Goal: Communication & Community: Answer question/provide support

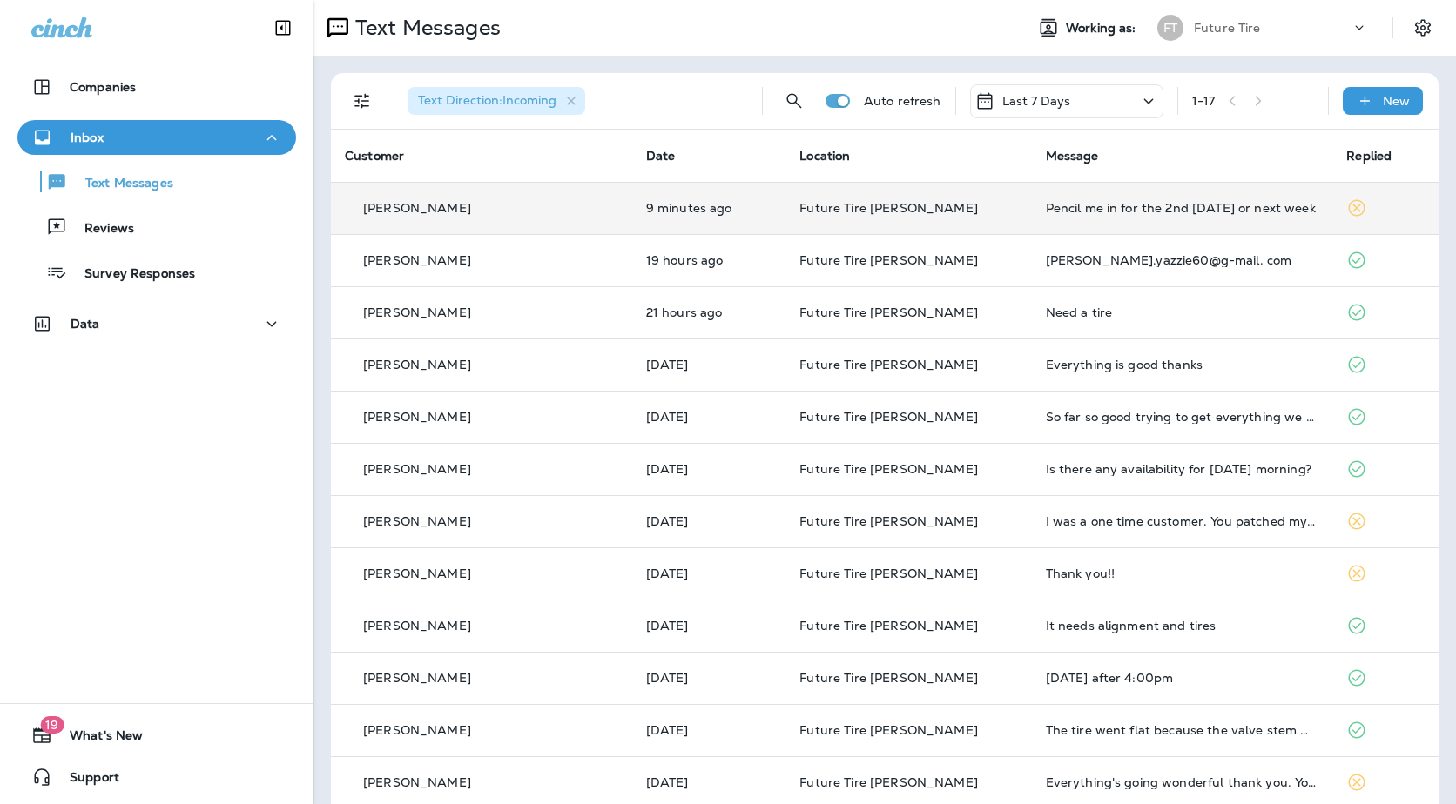
click at [757, 199] on td "9 minutes ago" at bounding box center [709, 208] width 154 height 52
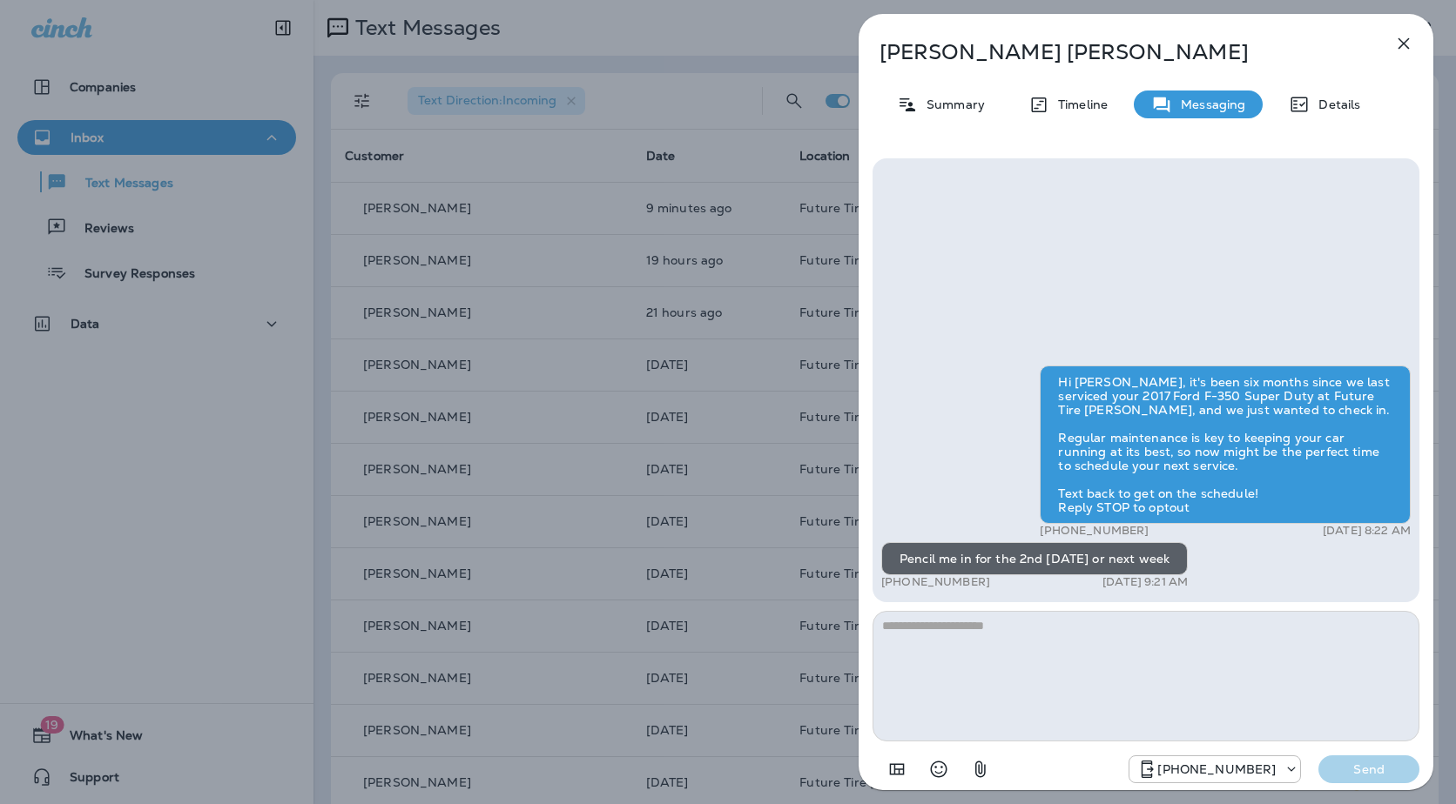
click at [530, 190] on div "[PERSON_NAME] Summary Timeline Messaging Details Hi [PERSON_NAME], it's been si…" at bounding box center [728, 402] width 1456 height 804
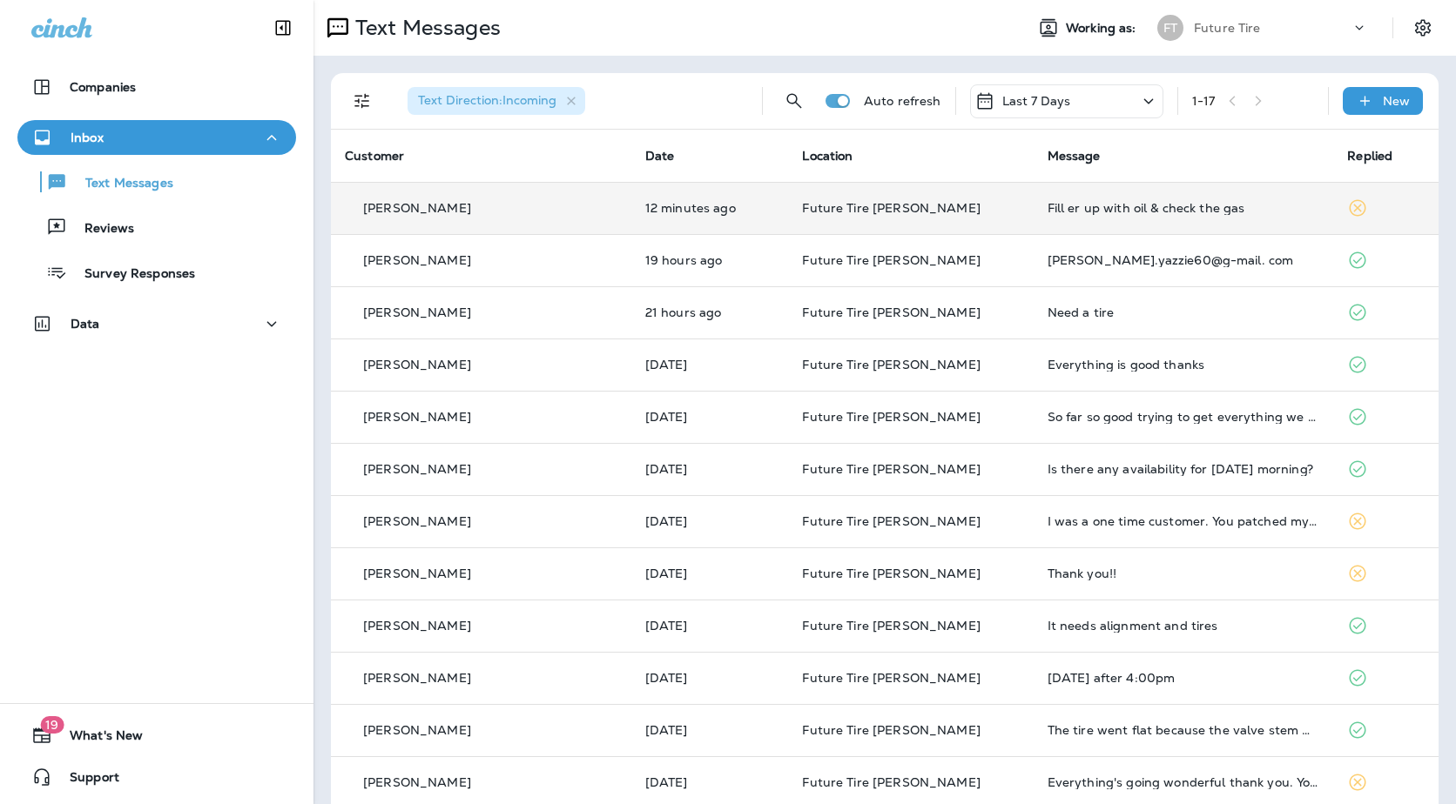
click at [1033, 212] on td "Fill er up with oil & check the gas" at bounding box center [1183, 208] width 300 height 52
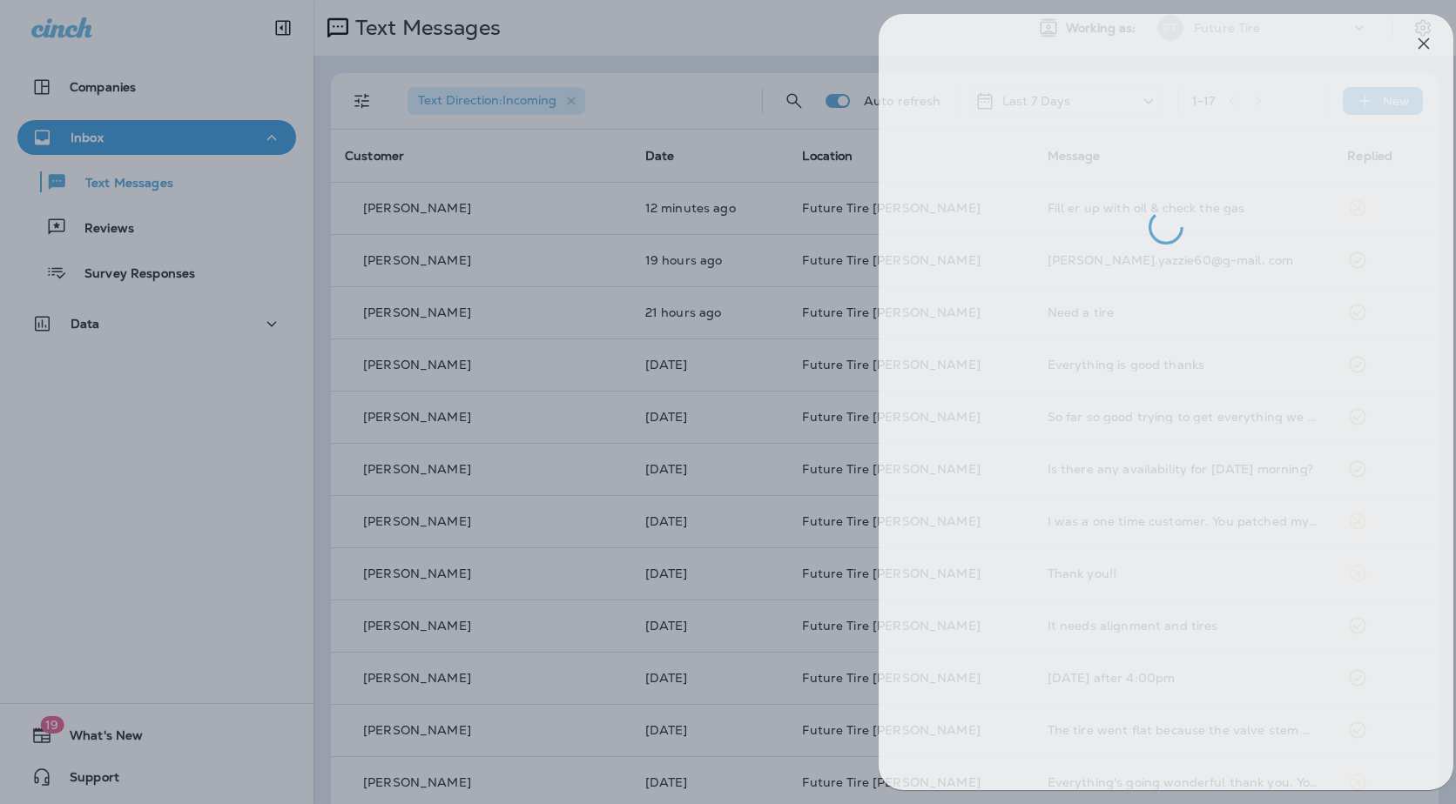
click at [598, 289] on div at bounding box center [748, 402] width 1456 height 804
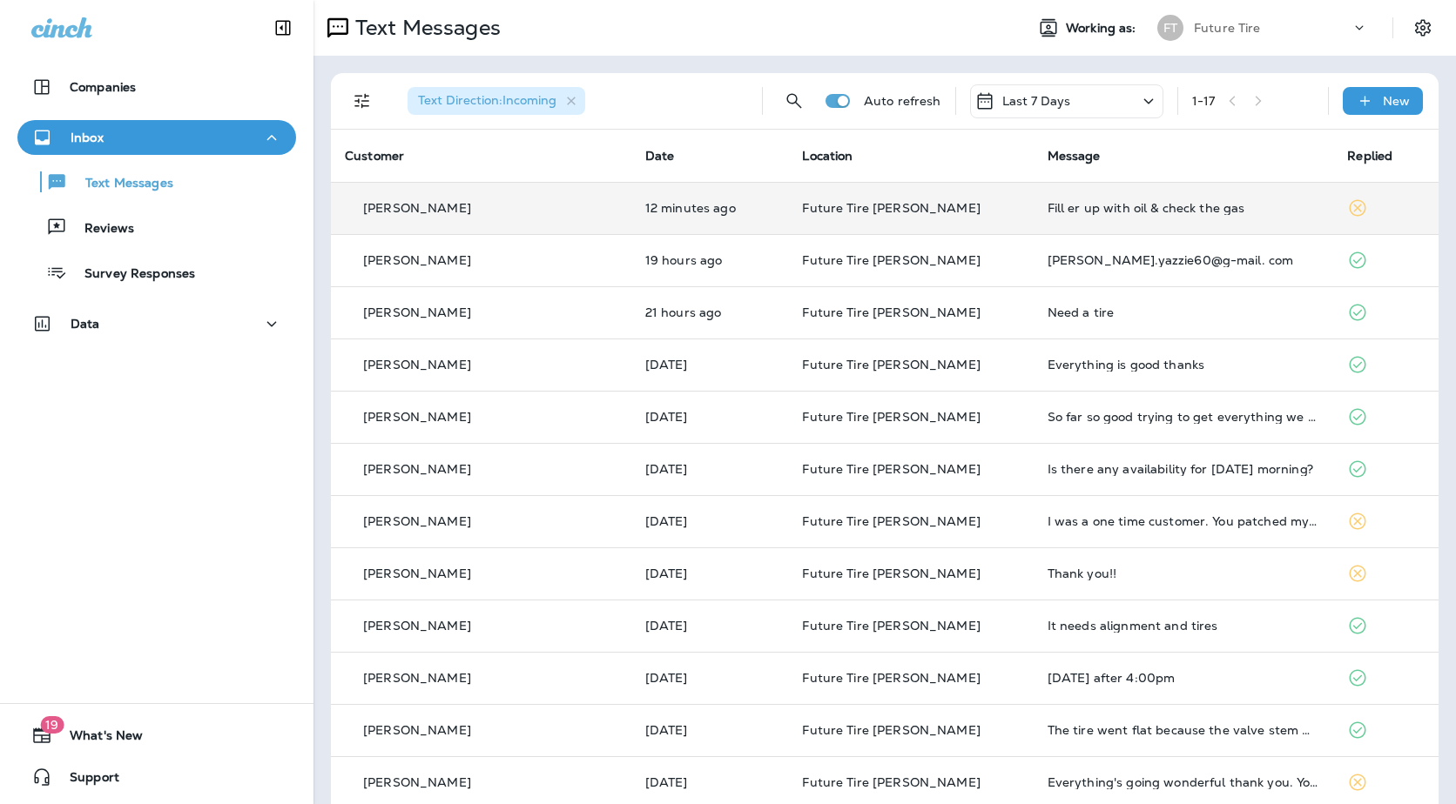
click at [461, 211] on div "[PERSON_NAME]" at bounding box center [481, 208] width 272 height 18
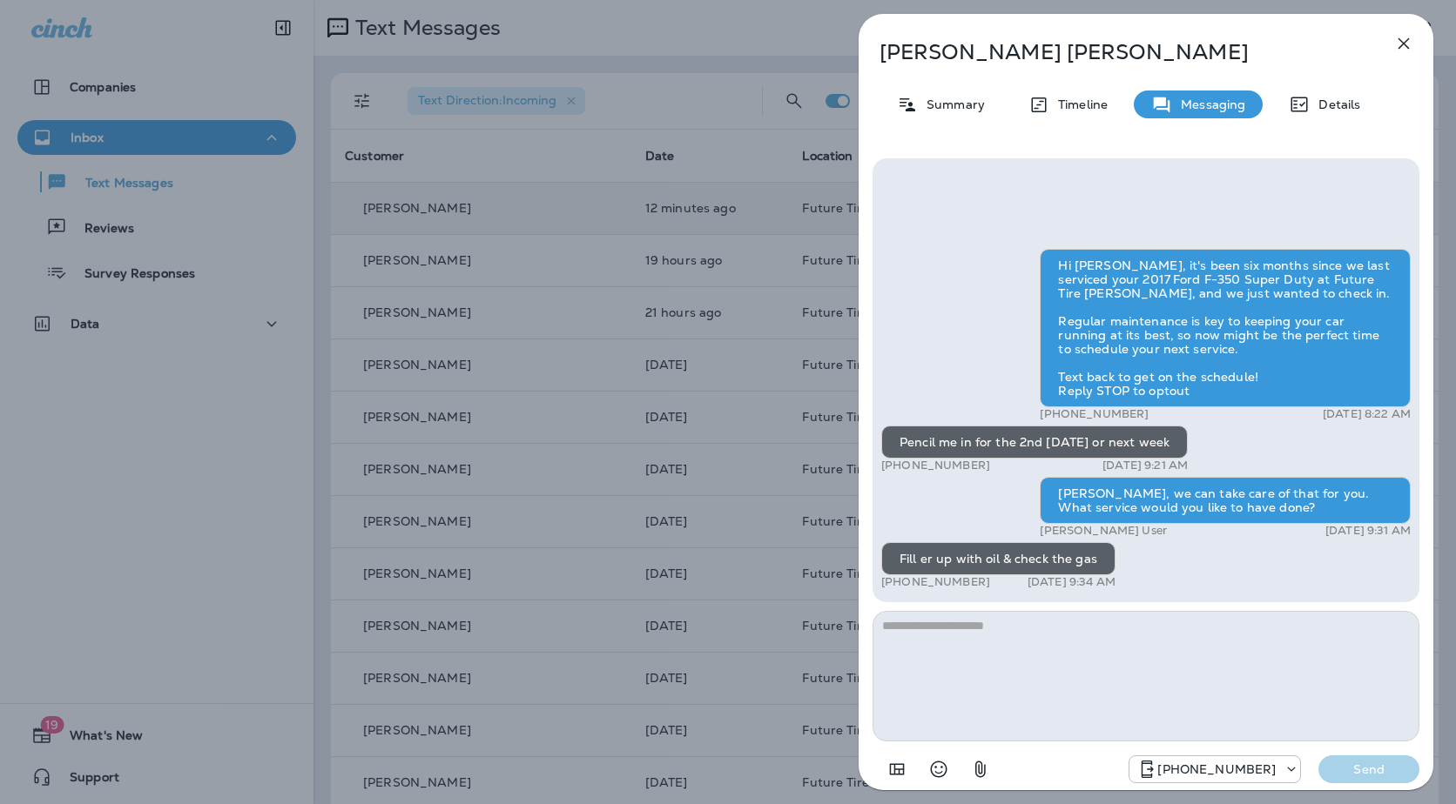
click at [1021, 683] on textarea at bounding box center [1145, 676] width 547 height 131
type textarea "*"
type textarea "**********"
click at [1362, 765] on p "Send" at bounding box center [1368, 770] width 73 height 16
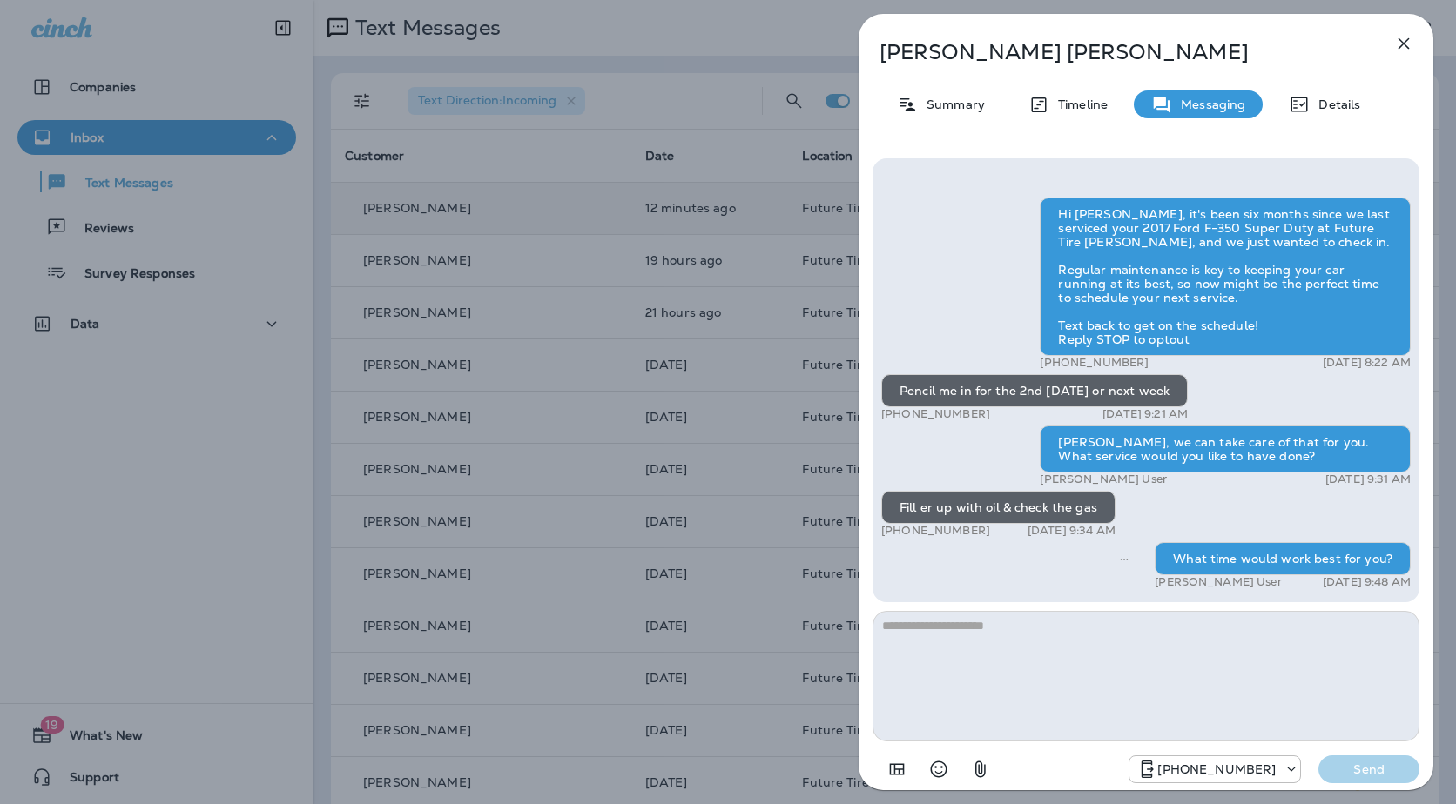
click at [531, 388] on div "Zach Hebert Summary Timeline Messaging Details Hi Zach, it's been six months si…" at bounding box center [728, 402] width 1456 height 804
